Goal: Task Accomplishment & Management: Use online tool/utility

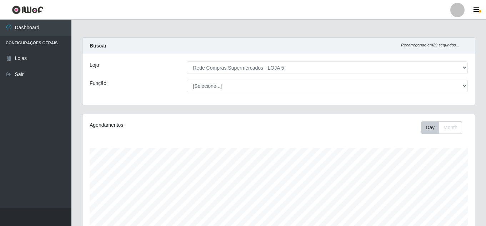
select select "397"
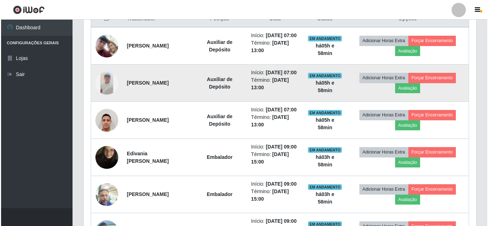
scroll to position [148, 392]
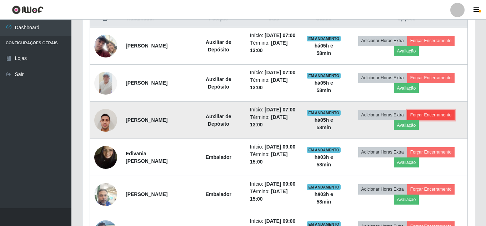
click at [423, 120] on button "Forçar Encerramento" at bounding box center [431, 115] width 48 height 10
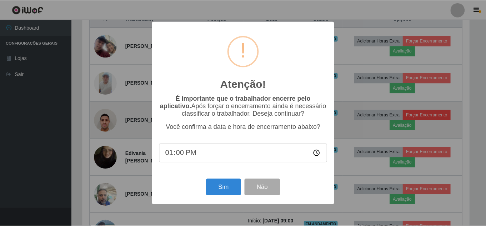
scroll to position [148, 389]
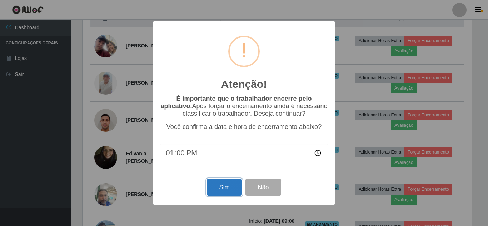
click at [234, 187] on button "Sim" at bounding box center [224, 187] width 35 height 17
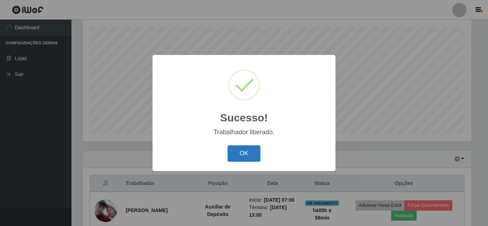
click at [248, 160] on button "OK" at bounding box center [243, 153] width 33 height 17
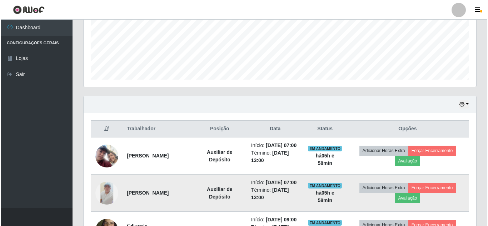
scroll to position [264, 0]
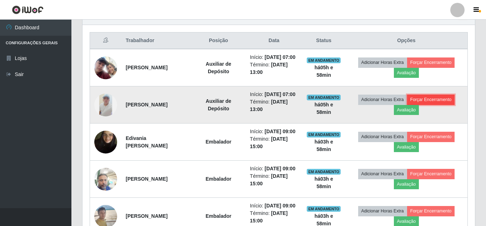
click at [420, 105] on button "Forçar Encerramento" at bounding box center [431, 100] width 48 height 10
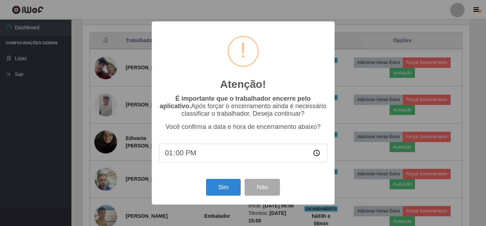
scroll to position [148, 389]
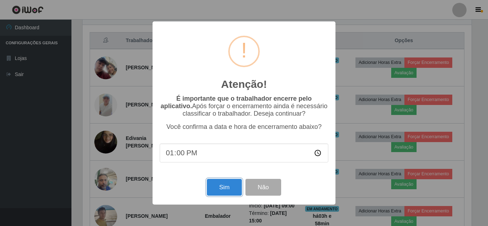
drag, startPoint x: 224, startPoint y: 187, endPoint x: 228, endPoint y: 185, distance: 4.8
click at [225, 187] on button "Sim" at bounding box center [224, 187] width 35 height 17
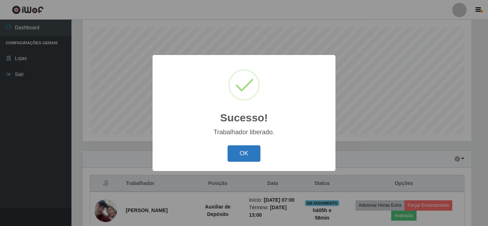
click at [245, 155] on button "OK" at bounding box center [243, 153] width 33 height 17
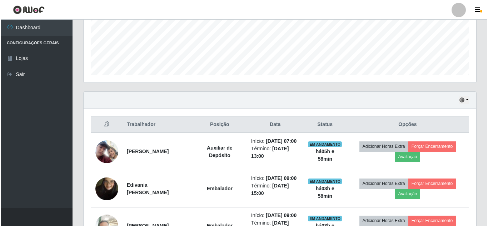
scroll to position [192, 0]
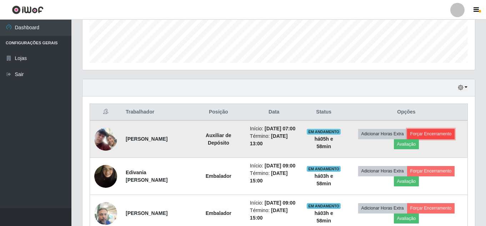
click at [445, 139] on button "Forçar Encerramento" at bounding box center [431, 134] width 48 height 10
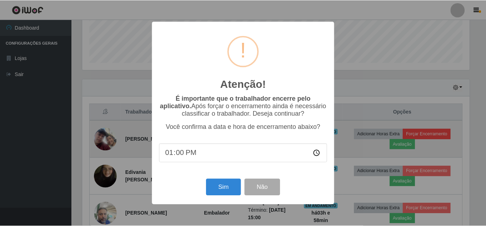
scroll to position [148, 389]
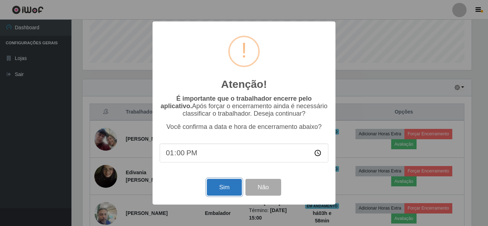
click at [220, 190] on button "Sim" at bounding box center [224, 187] width 35 height 17
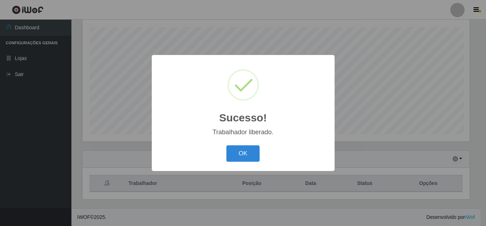
scroll to position [0, 0]
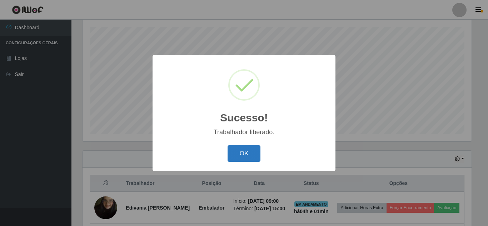
click at [246, 148] on button "OK" at bounding box center [243, 153] width 33 height 17
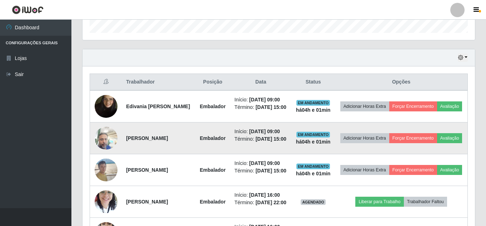
scroll to position [228, 0]
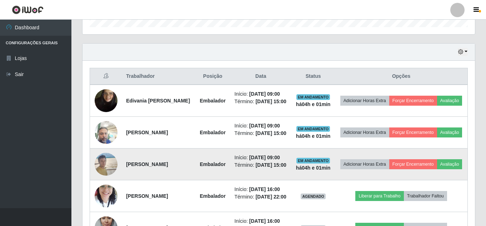
drag, startPoint x: 127, startPoint y: 104, endPoint x: 194, endPoint y: 166, distance: 91.2
click at [194, 166] on tbody "Edivania Galdino dos Santos Embalador Início: [DATE] 09:00 Término: [DATE] 15:0…" at bounding box center [279, 212] width 378 height 255
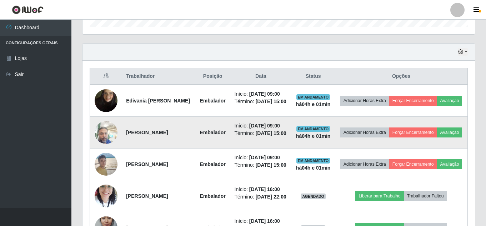
click at [212, 149] on td "Embalador" at bounding box center [212, 133] width 35 height 32
drag, startPoint x: 126, startPoint y: 141, endPoint x: 190, endPoint y: 136, distance: 64.8
click at [190, 136] on td "[PERSON_NAME]" at bounding box center [159, 133] width 74 height 32
click at [109, 142] on img at bounding box center [106, 132] width 23 height 30
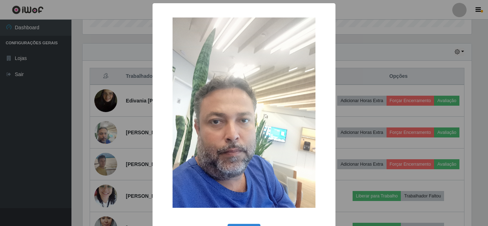
click at [122, 133] on div "× OK Cancel" at bounding box center [244, 113] width 488 height 226
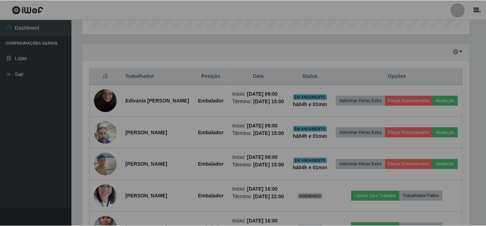
scroll to position [148, 392]
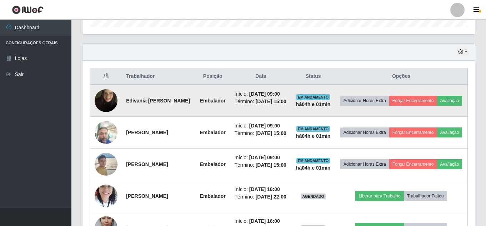
click at [117, 99] on td at bounding box center [106, 101] width 32 height 32
click at [110, 100] on img at bounding box center [106, 100] width 23 height 41
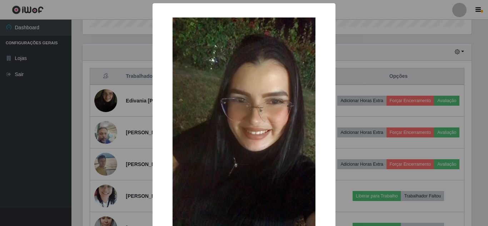
click at [137, 95] on div "× OK Cancel" at bounding box center [244, 113] width 488 height 226
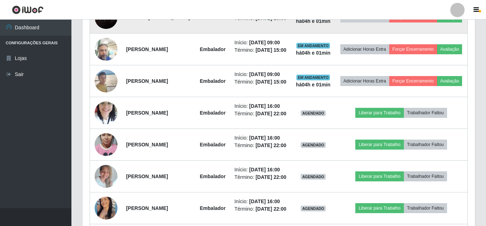
scroll to position [311, 0]
